Goal: Register for event/course

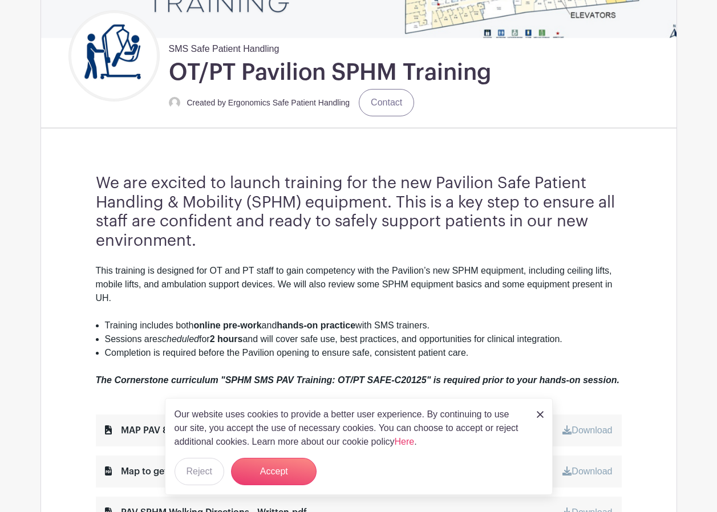
scroll to position [285, 0]
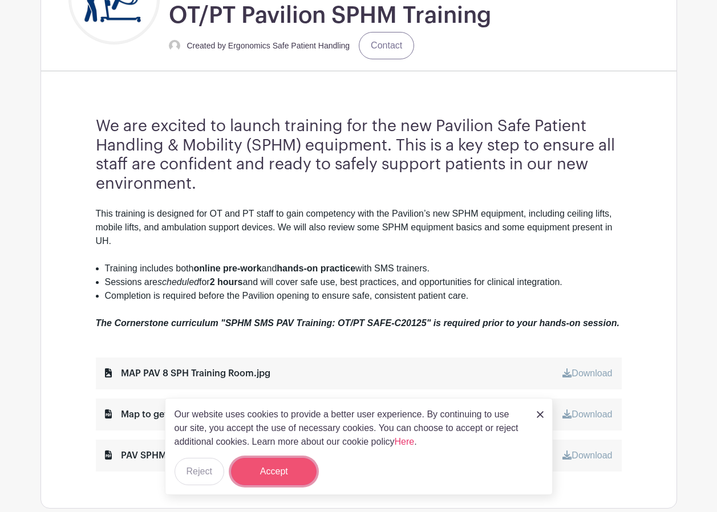
click at [292, 471] on button "Accept" at bounding box center [274, 471] width 86 height 27
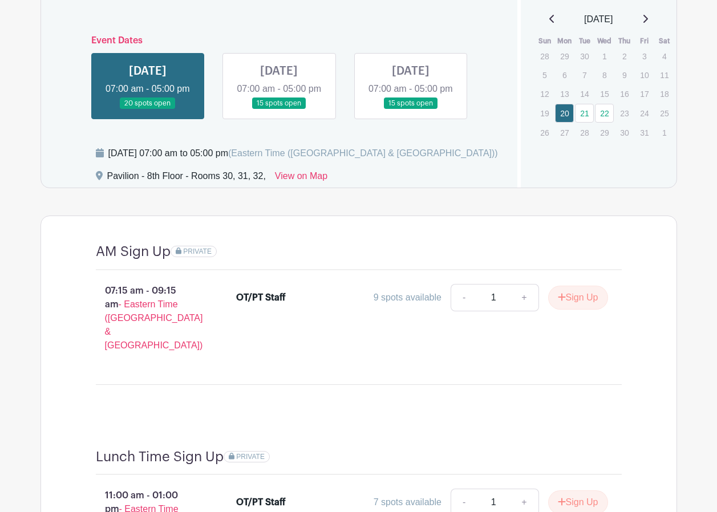
scroll to position [799, 0]
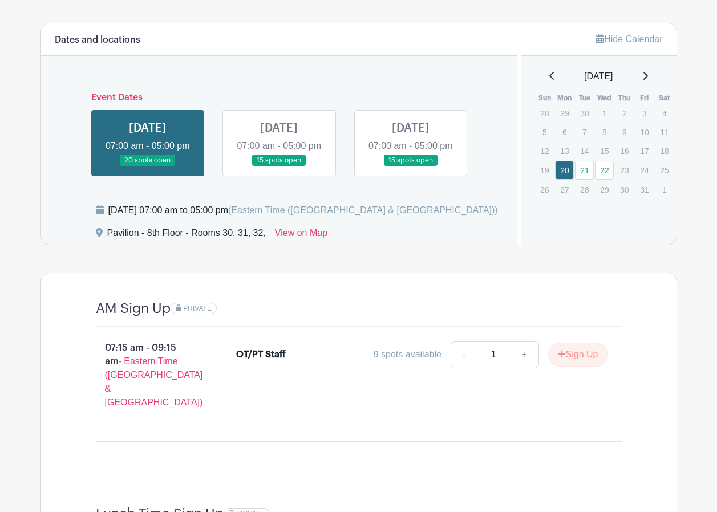
click at [411, 167] on link at bounding box center [411, 167] width 0 height 0
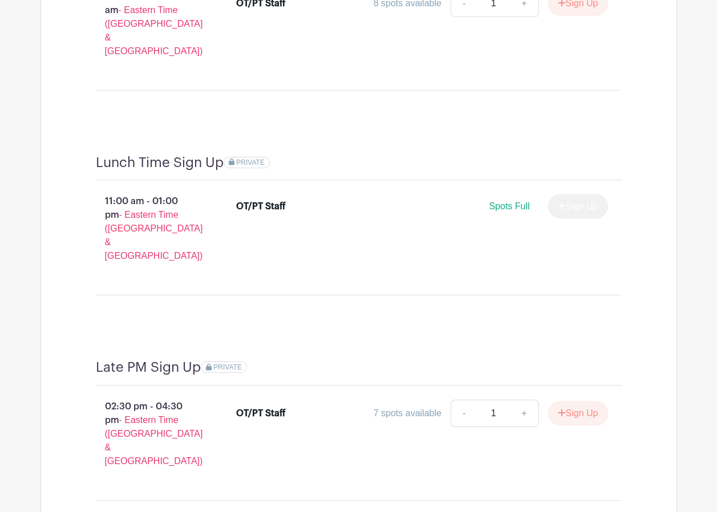
scroll to position [1182, 0]
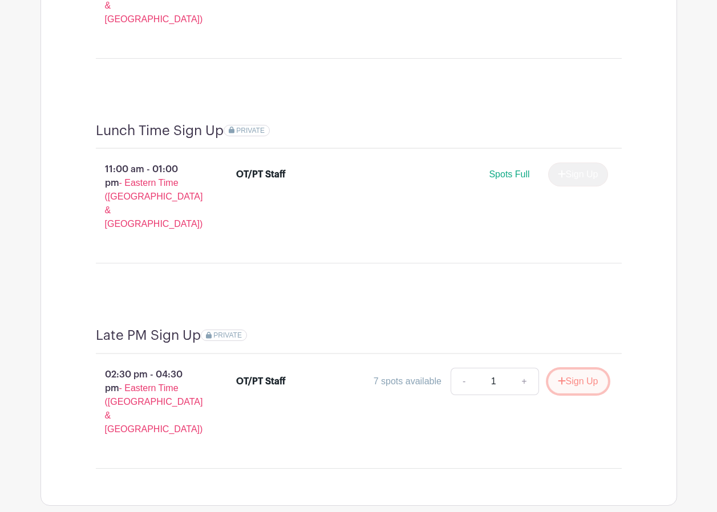
click at [582, 370] on button "Sign Up" at bounding box center [578, 382] width 60 height 24
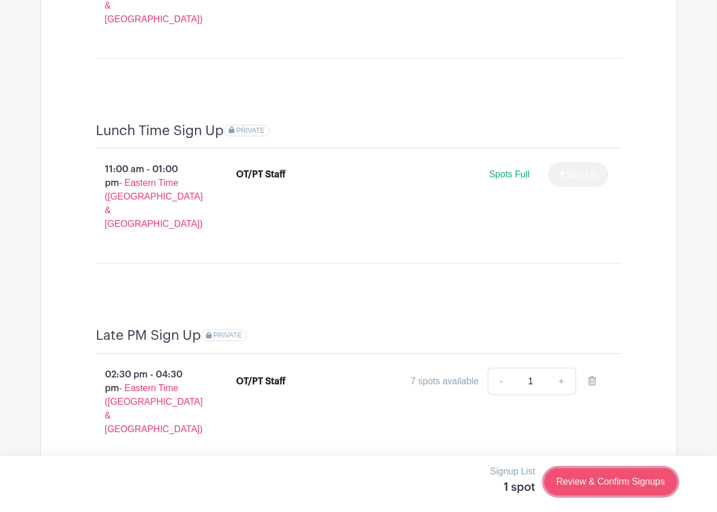
click at [585, 481] on link "Review & Confirm Signups" at bounding box center [610, 481] width 132 height 27
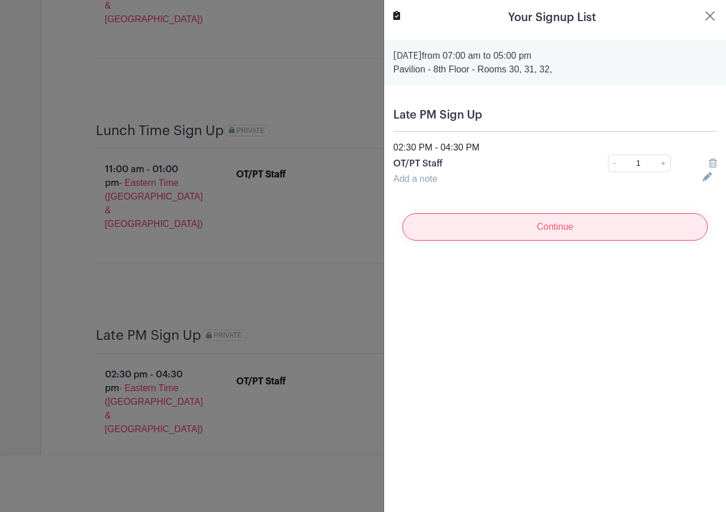
click at [444, 220] on input "Continue" at bounding box center [554, 226] width 305 height 27
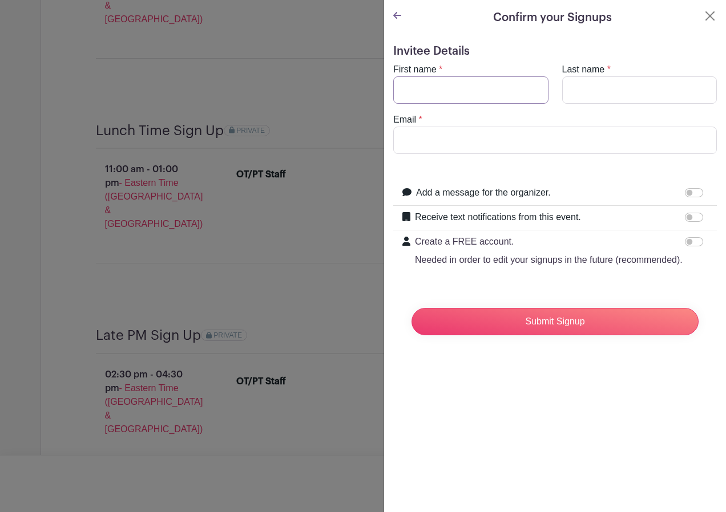
click at [468, 100] on input "First name" at bounding box center [470, 89] width 155 height 27
type input "Jessica"
type input "Miller"
click at [475, 144] on input "Email" at bounding box center [554, 140] width 323 height 27
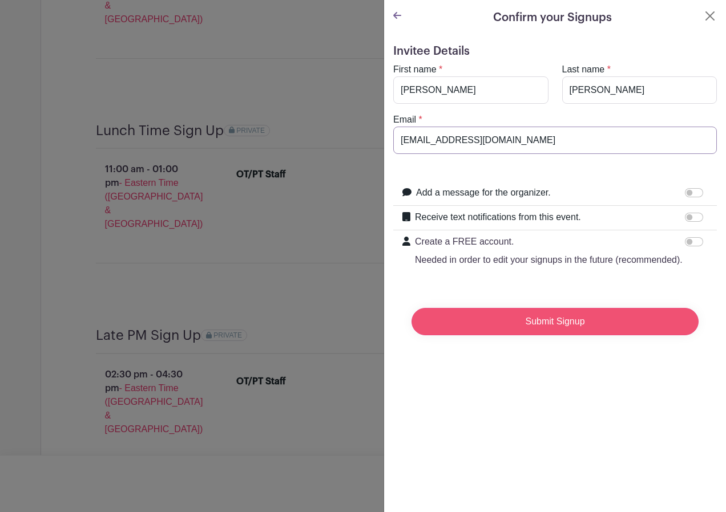
type input "iegisia@med.umich.edu"
click at [531, 335] on input "Submit Signup" at bounding box center [554, 321] width 287 height 27
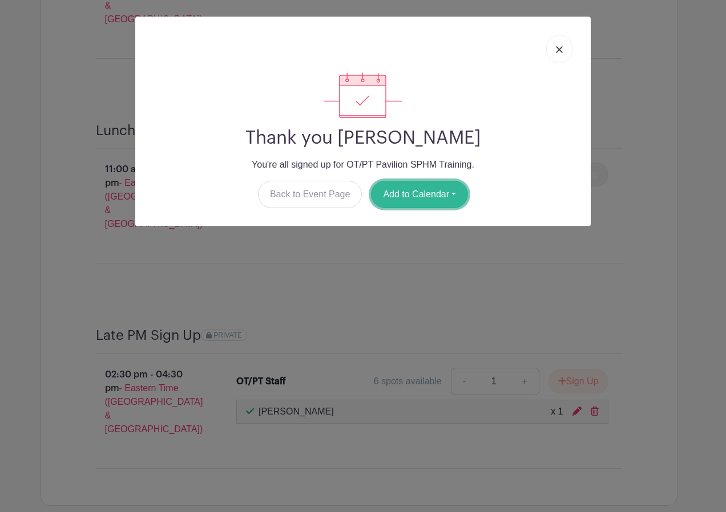
click at [413, 192] on button "Add to Calendar" at bounding box center [419, 194] width 97 height 27
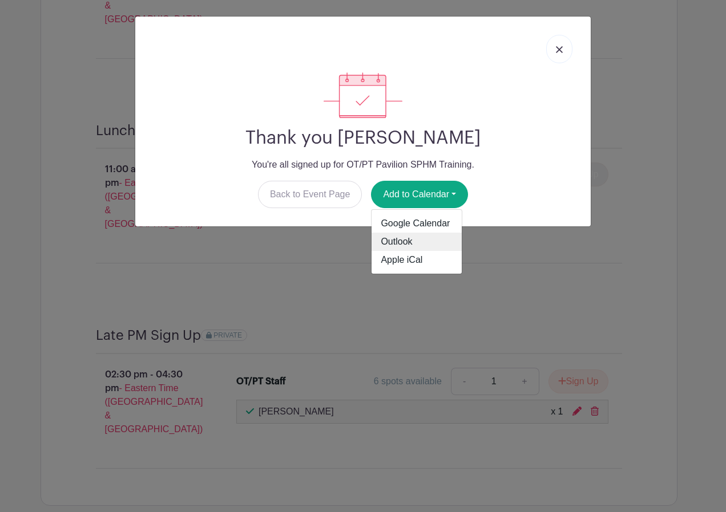
click at [406, 240] on link "Outlook" at bounding box center [416, 242] width 90 height 18
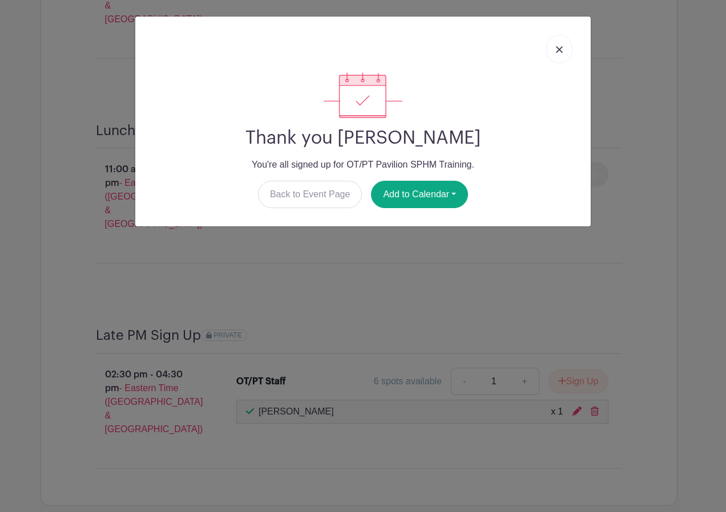
click at [557, 97] on div at bounding box center [362, 95] width 437 height 46
click at [561, 49] on img at bounding box center [559, 49] width 7 height 7
